Goal: Information Seeking & Learning: Understand process/instructions

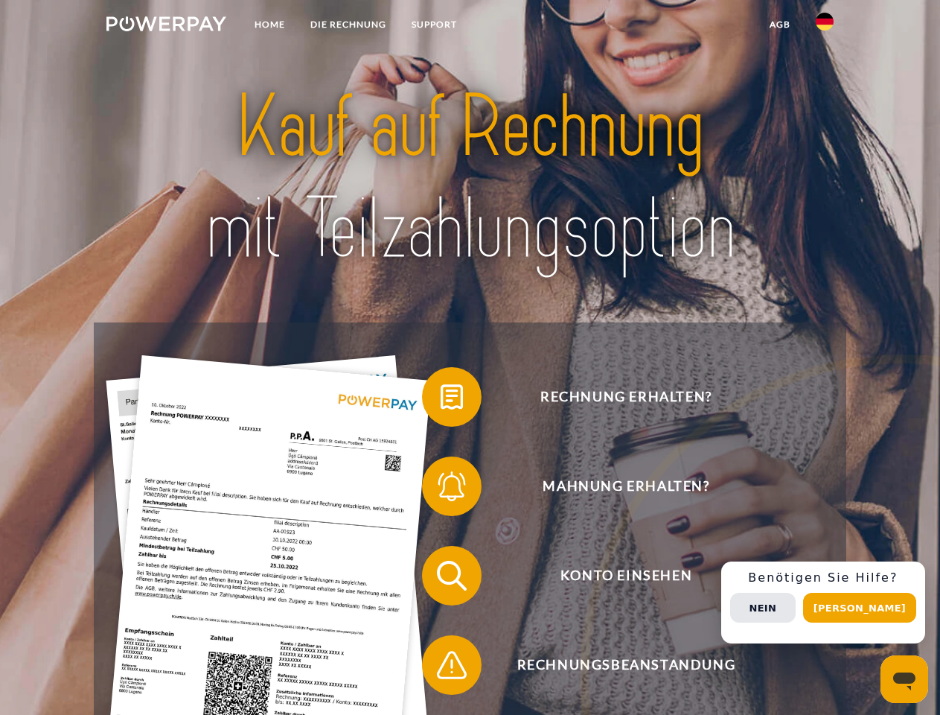
click at [166, 26] on img at bounding box center [166, 23] width 120 height 15
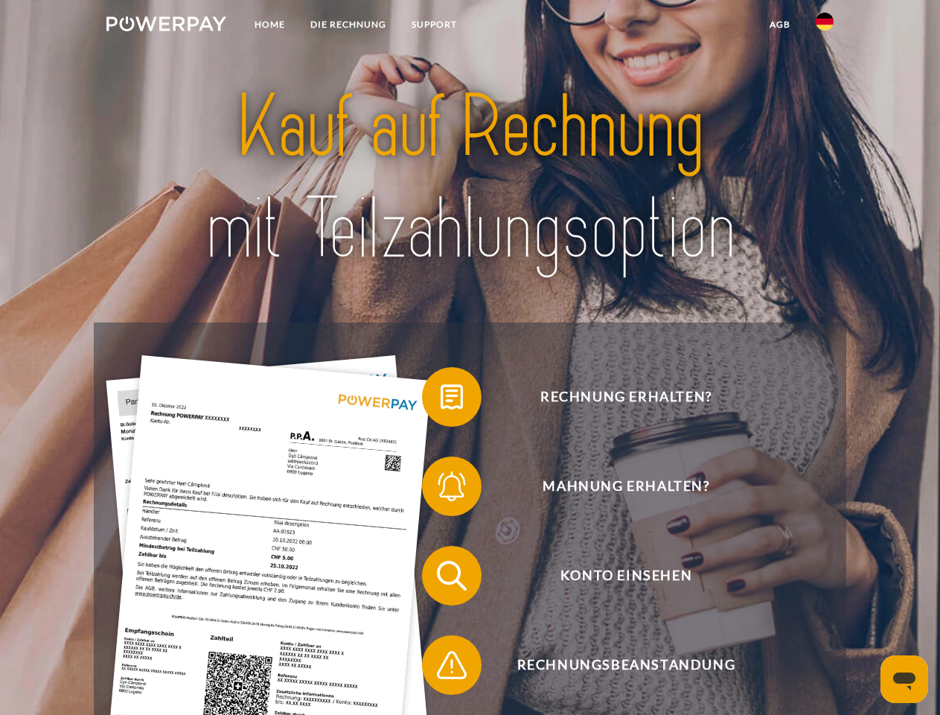
click at [825, 26] on img at bounding box center [825, 22] width 18 height 18
click at [779, 25] on link "agb" at bounding box center [780, 24] width 46 height 27
click at [441, 400] on span at bounding box center [429, 396] width 74 height 74
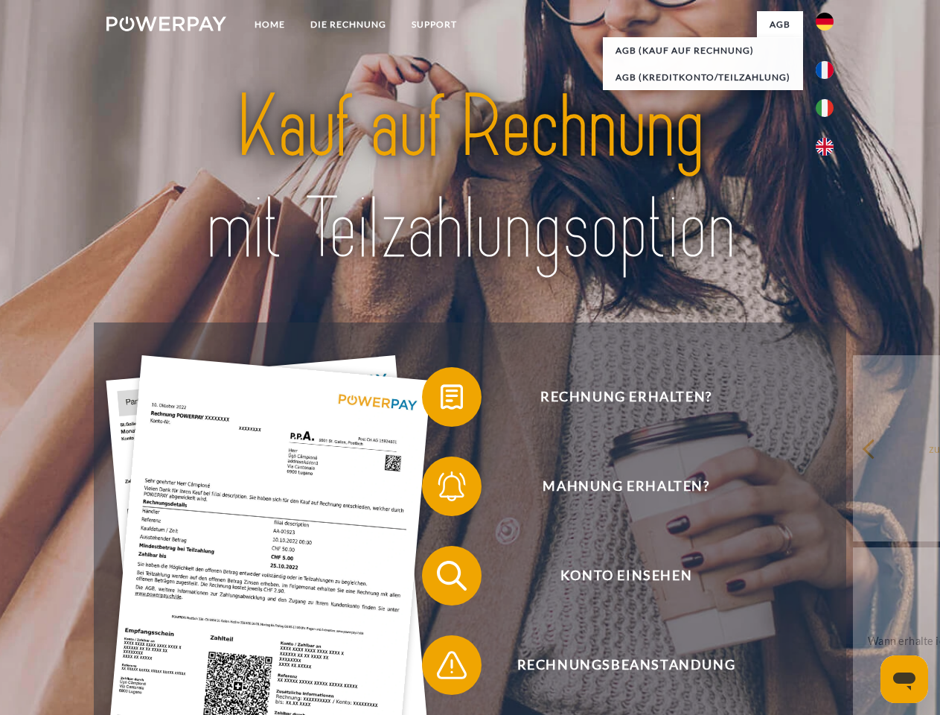
click at [441, 489] on div "Rechnung erhalten? Mahnung erhalten? Konto einsehen" at bounding box center [470, 619] width 752 height 595
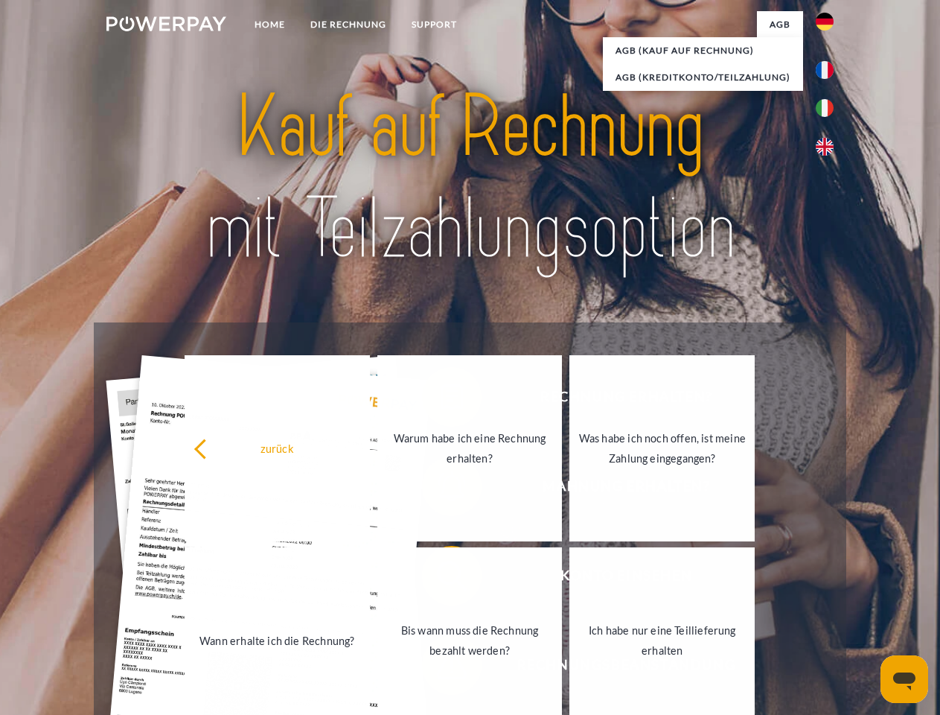
click at [441, 578] on link "Bis wann muss die Rechnung bezahlt werden?" at bounding box center [469, 640] width 185 height 186
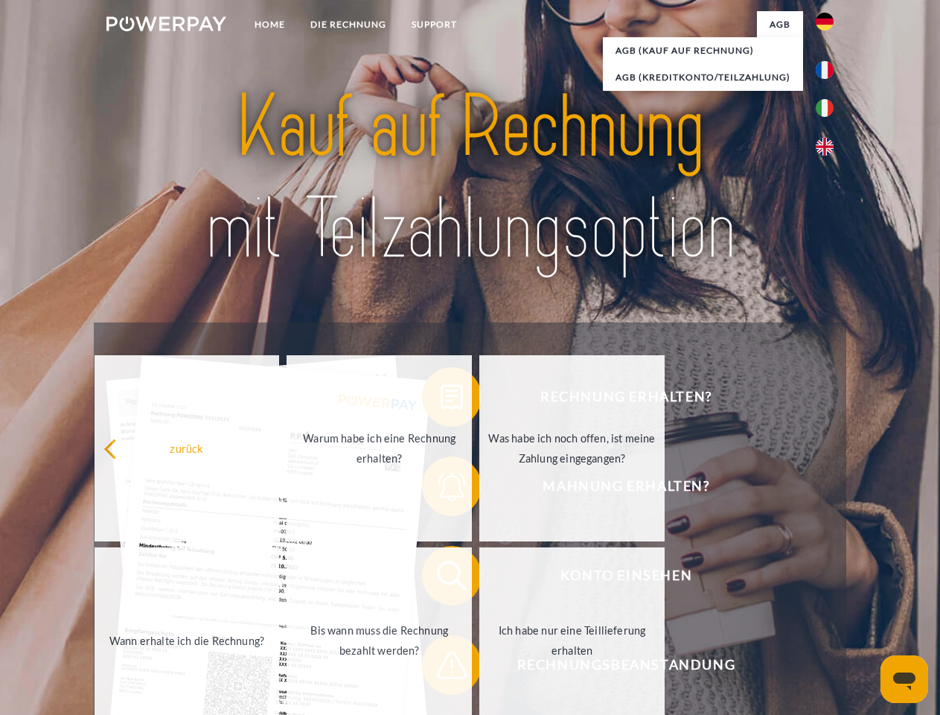
click at [441, 668] on span at bounding box center [429, 664] width 74 height 74
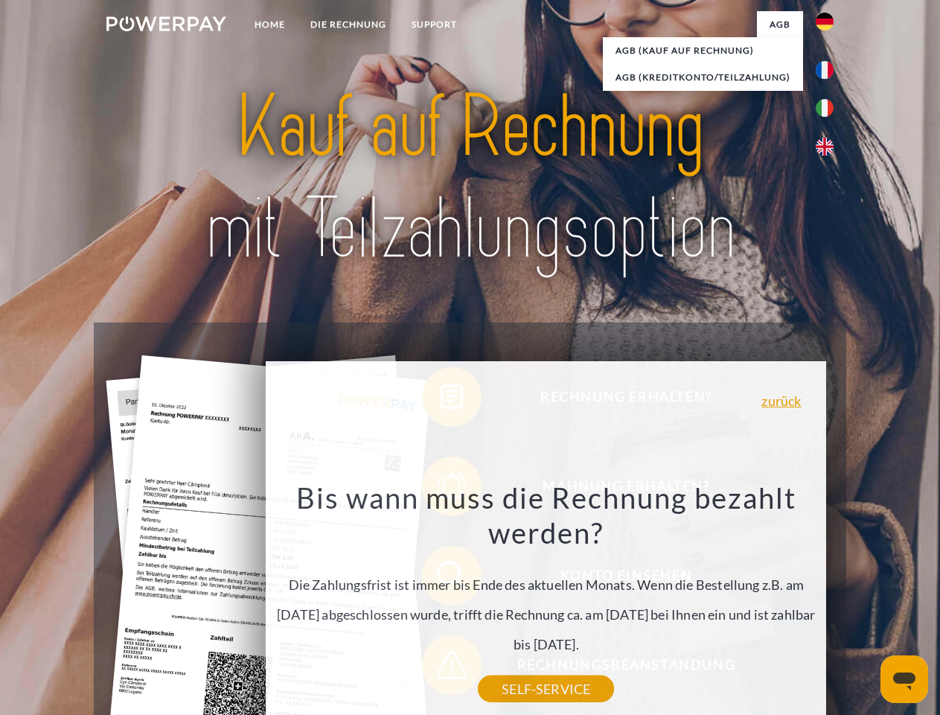
click at [828, 602] on div "Rechnung erhalten? Mahnung erhalten? Konto einsehen" at bounding box center [470, 619] width 752 height 595
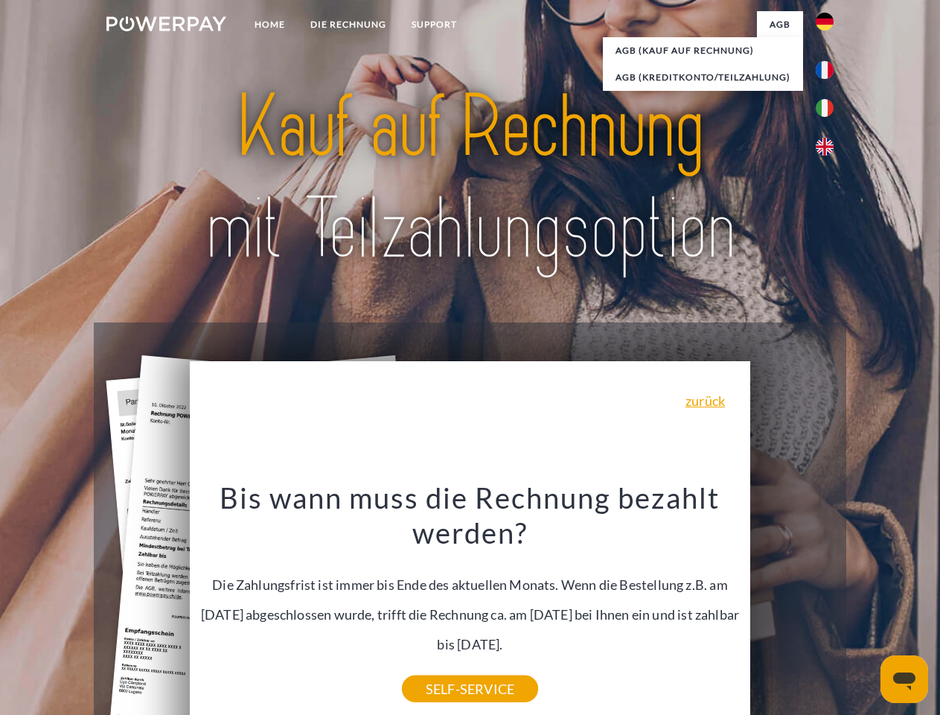
click at [792, 605] on span "Konto einsehen" at bounding box center [626, 576] width 365 height 60
click at [865, 607] on header "Home DIE RECHNUNG SUPPORT" at bounding box center [470, 514] width 940 height 1028
